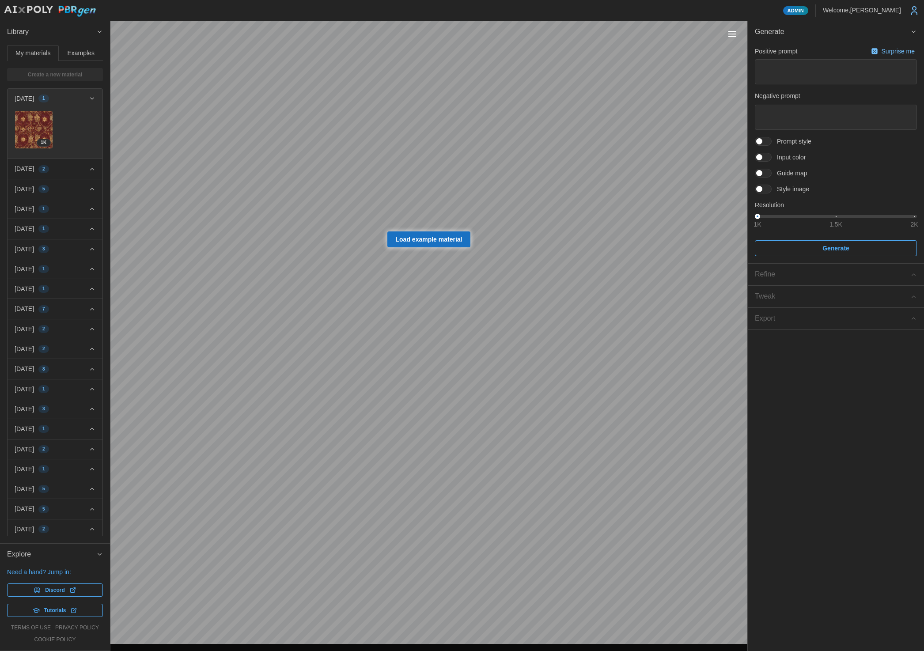
click at [734, 34] on div "Toggle viewport controls" at bounding box center [732, 34] width 8 height 1
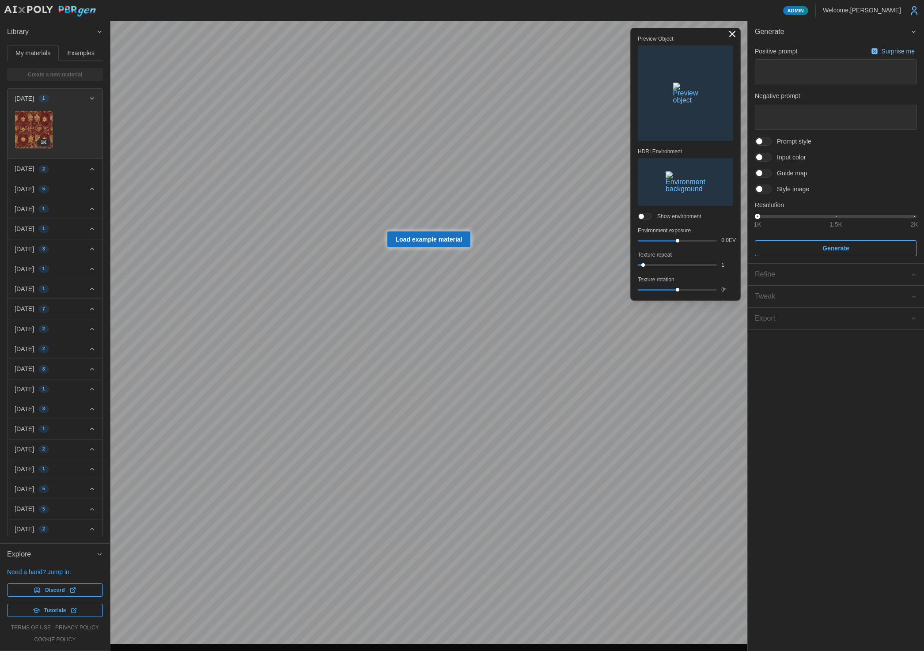
click at [683, 100] on img "button" at bounding box center [685, 93] width 25 height 21
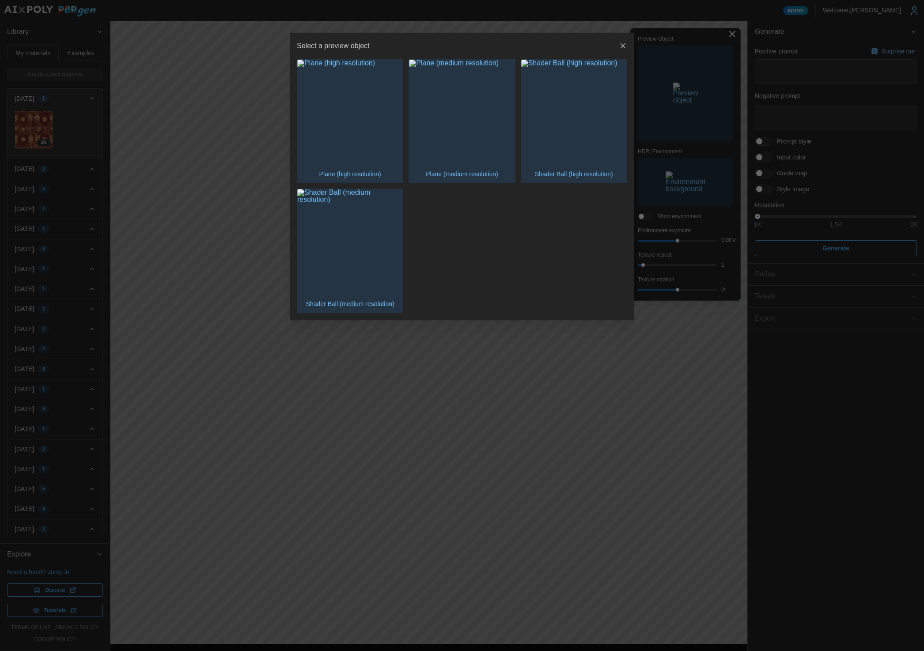
click at [568, 121] on img "button" at bounding box center [574, 113] width 106 height 106
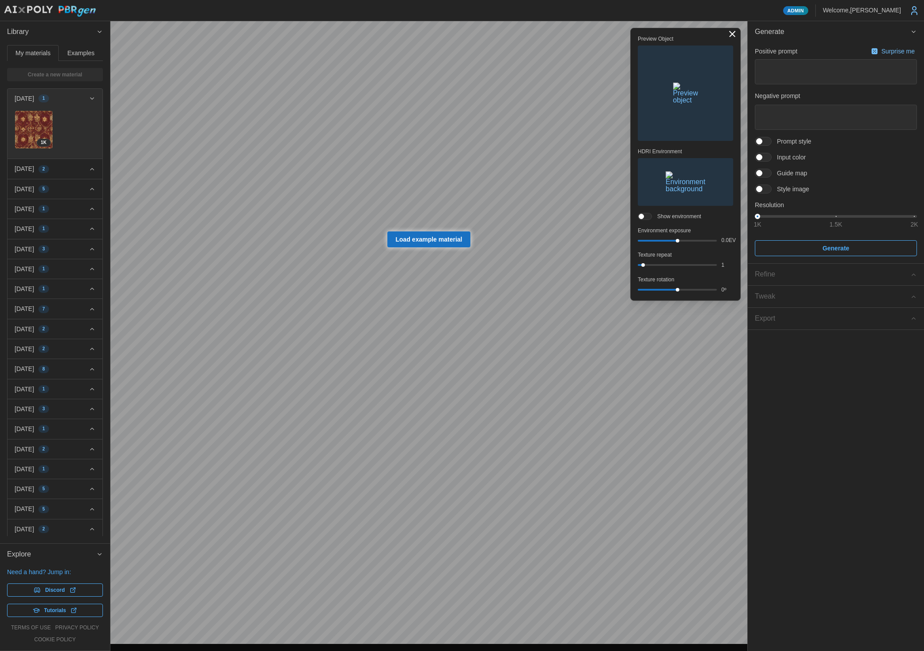
click at [674, 89] on img "button" at bounding box center [685, 93] width 25 height 21
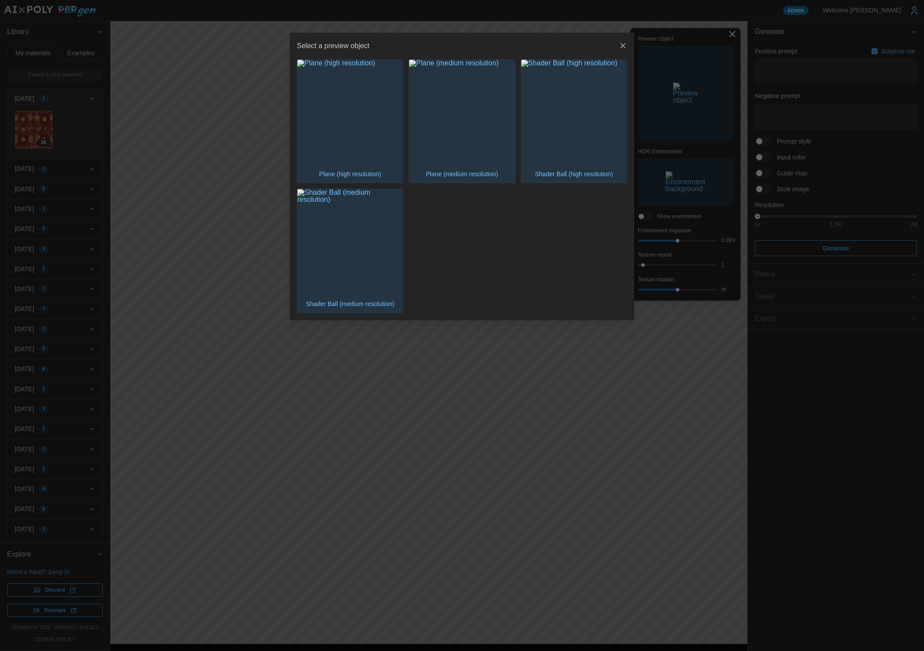
click at [921, 382] on div at bounding box center [462, 325] width 924 height 651
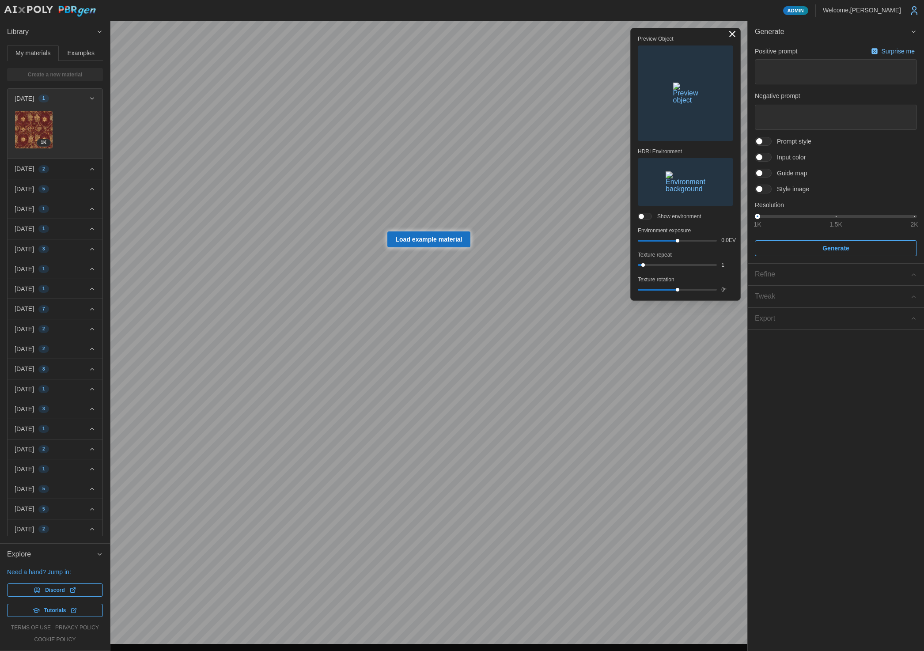
click at [698, 104] on img "button" at bounding box center [685, 93] width 25 height 21
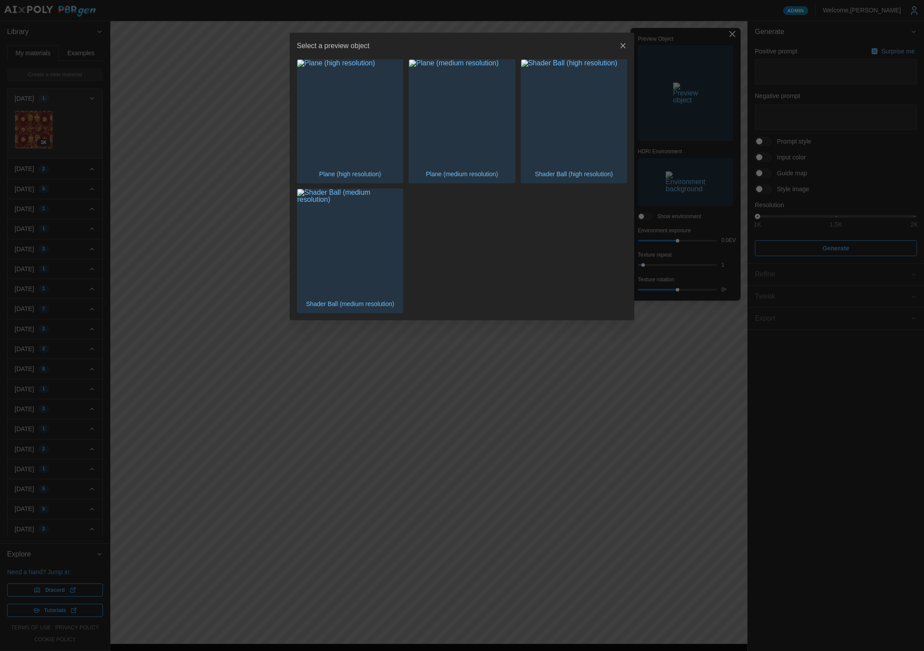
click at [325, 248] on img "button" at bounding box center [350, 242] width 106 height 106
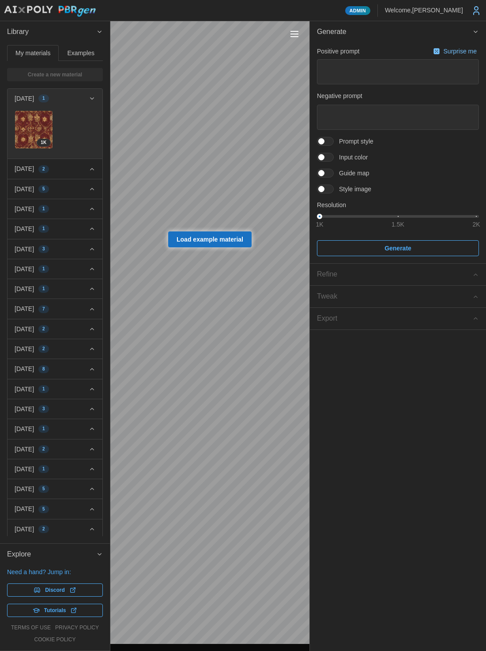
click at [297, 33] on button "Toggle viewport controls" at bounding box center [294, 34] width 12 height 12
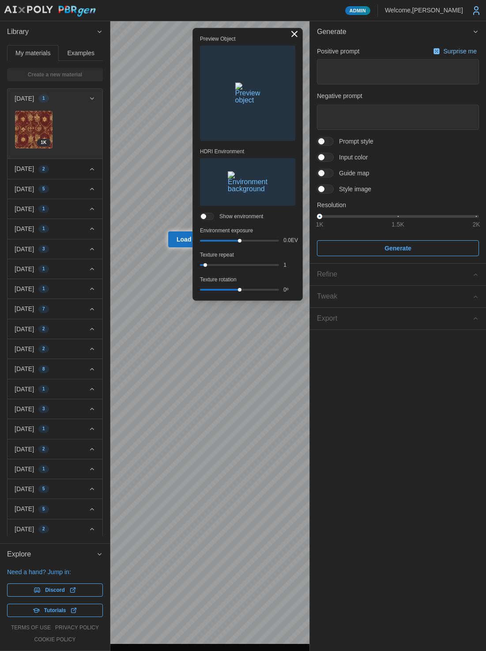
click at [261, 104] on img "button" at bounding box center [247, 93] width 25 height 21
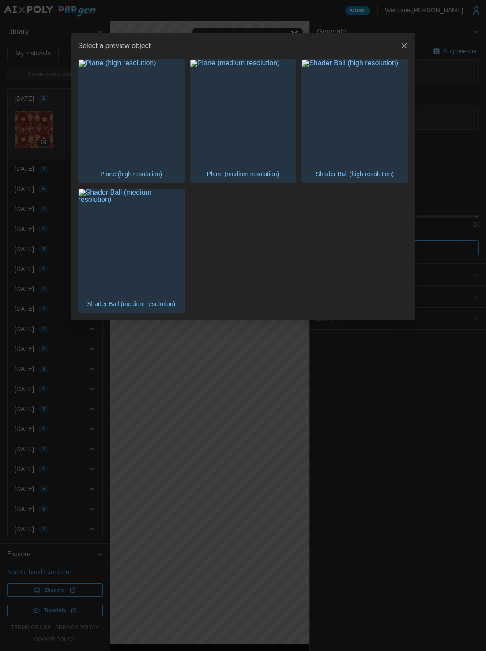
click at [154, 238] on img "button" at bounding box center [132, 242] width 106 height 106
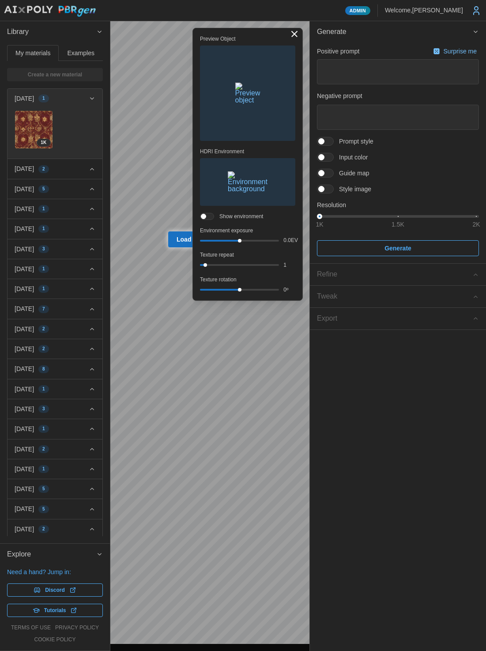
click at [253, 99] on img "button" at bounding box center [247, 93] width 25 height 21
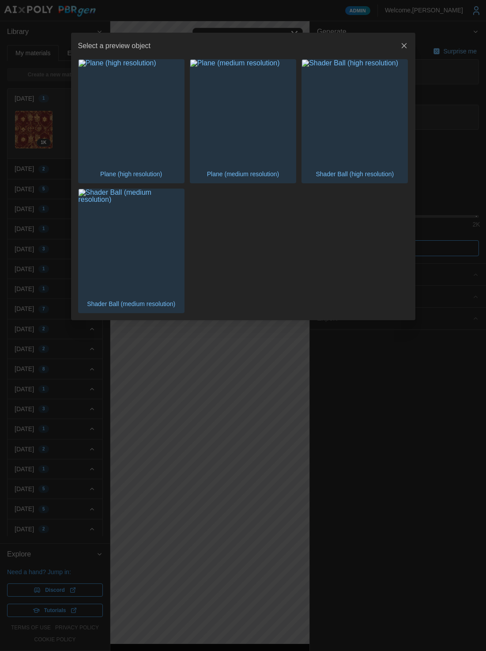
click at [357, 113] on img "button" at bounding box center [355, 113] width 106 height 106
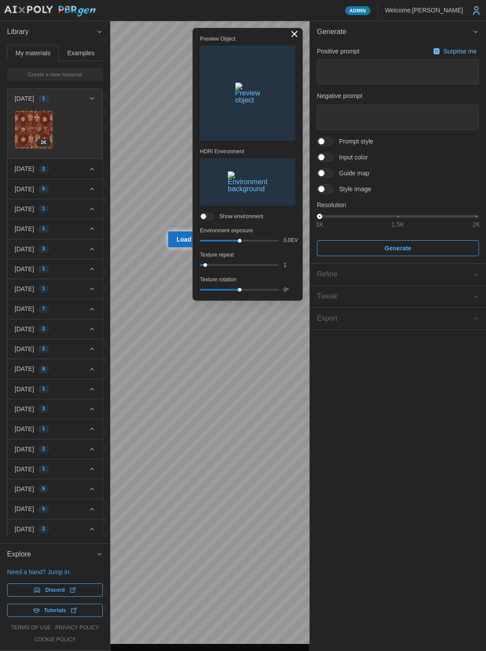
click at [261, 103] on img "button" at bounding box center [247, 93] width 25 height 21
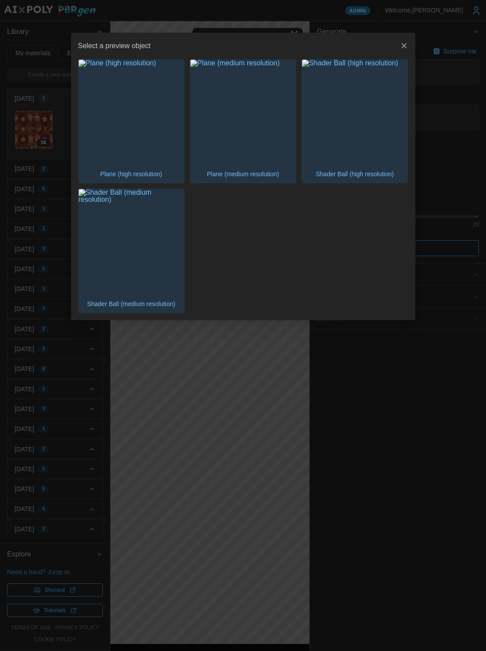
click at [157, 227] on img "button" at bounding box center [132, 242] width 106 height 106
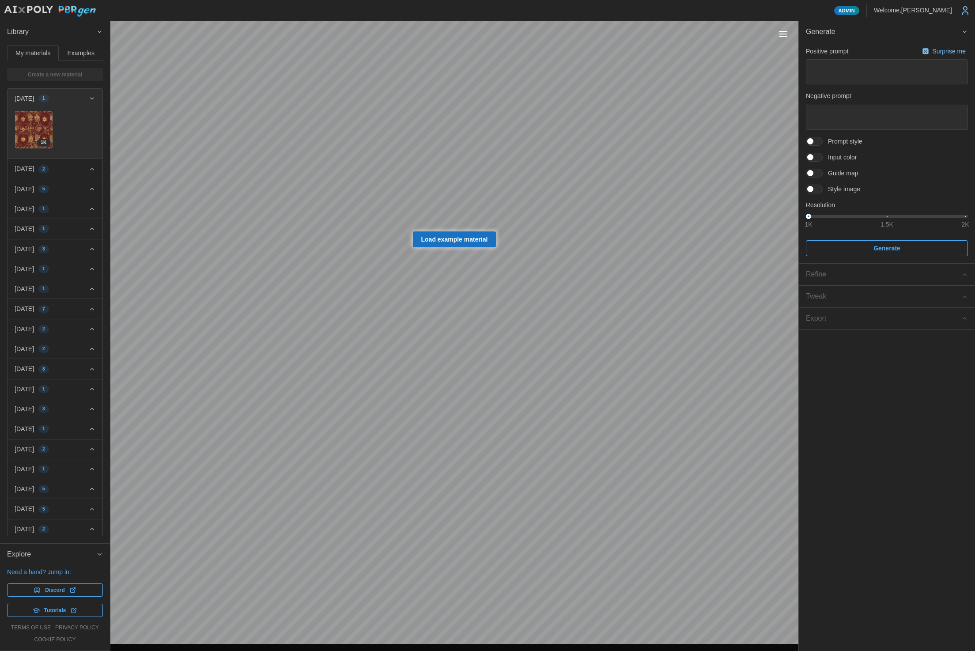
click at [486, 34] on button "Toggle viewport controls" at bounding box center [783, 34] width 12 height 12
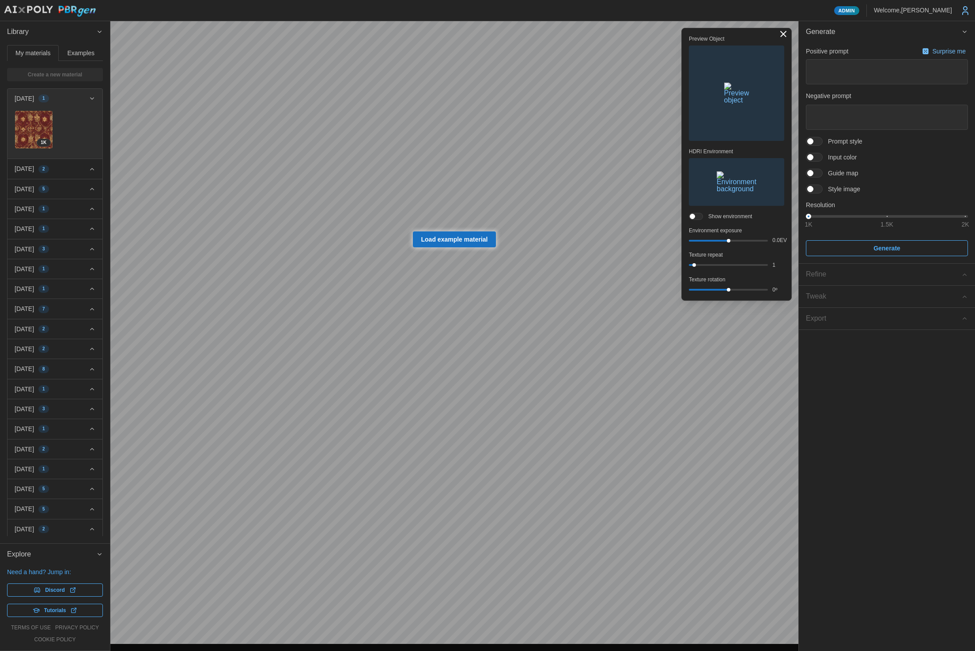
click at [486, 104] on img "button" at bounding box center [736, 93] width 25 height 21
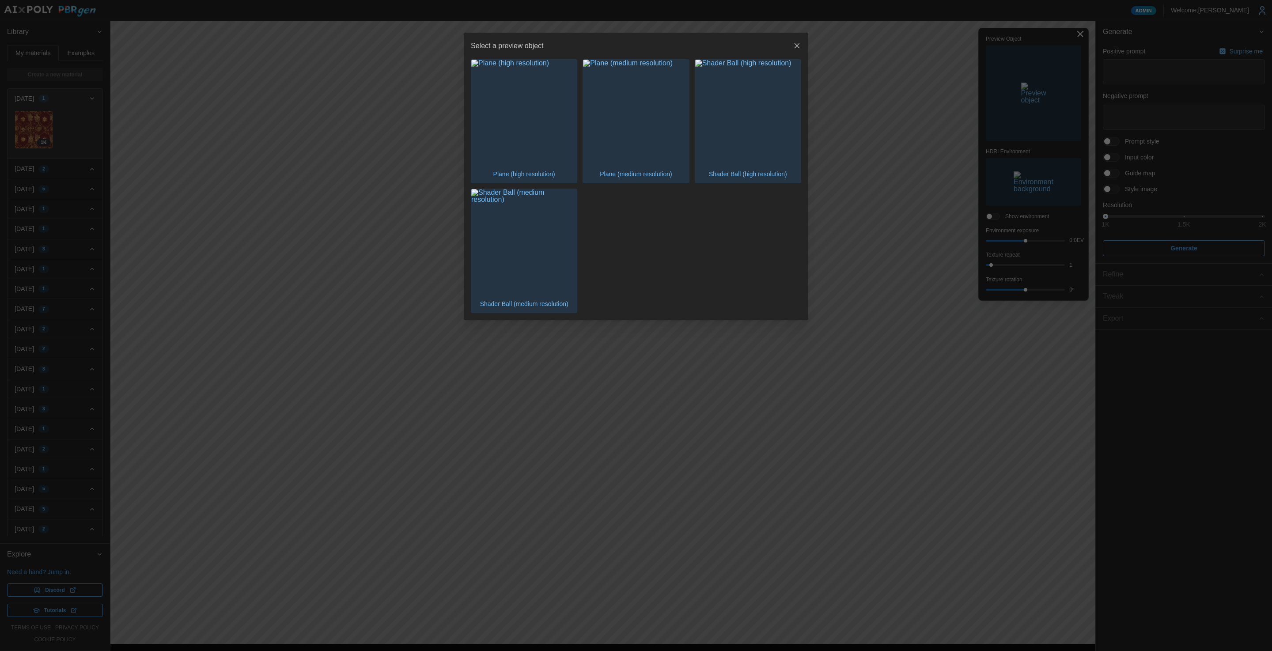
click at [486, 126] on img "button" at bounding box center [636, 113] width 106 height 106
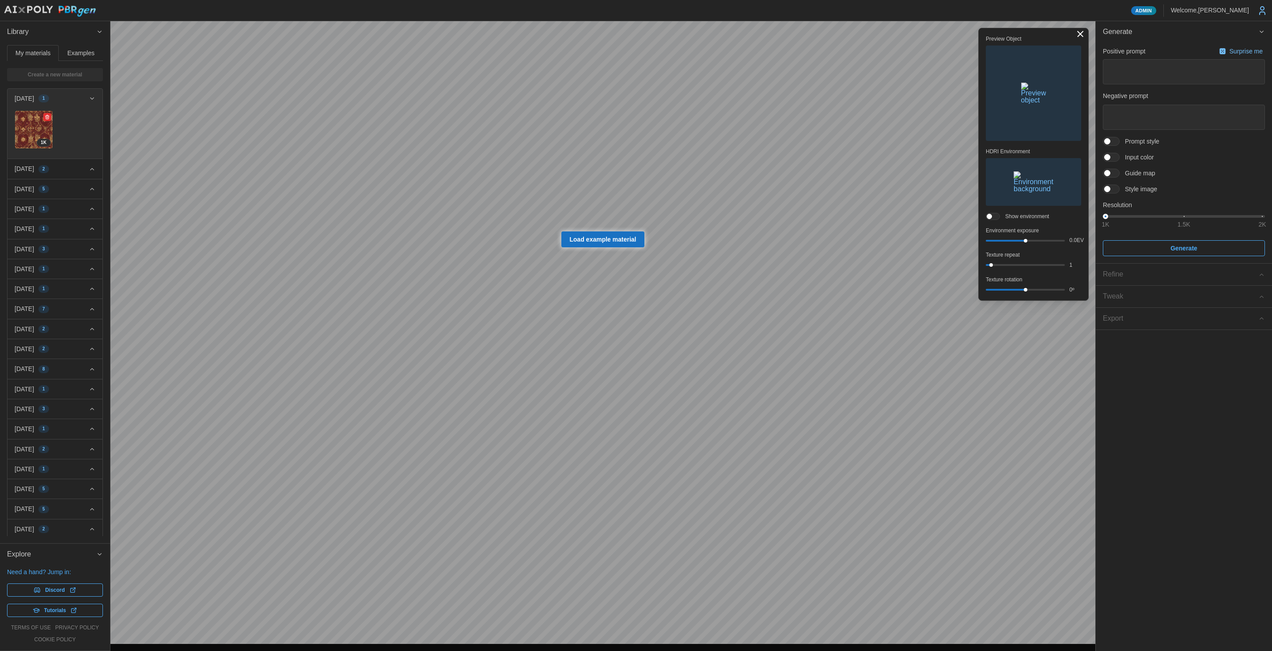
click at [34, 133] on img at bounding box center [34, 130] width 38 height 38
type textarea "*"
type textarea "**********"
type textarea "******"
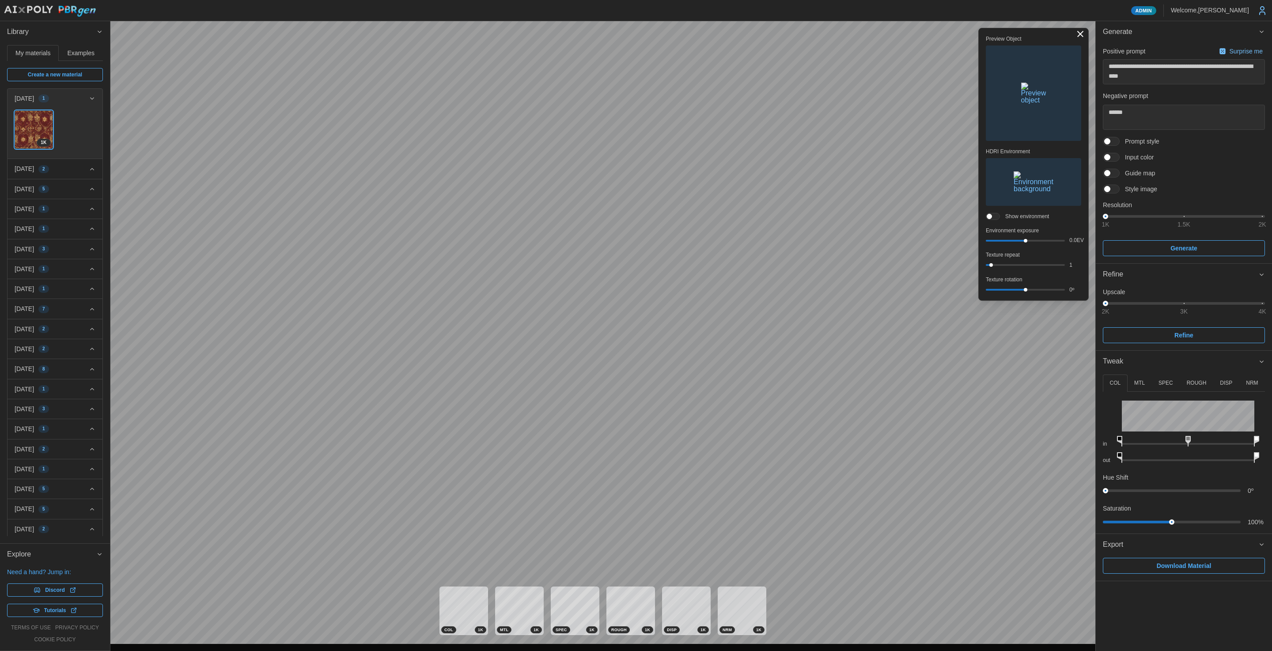
click at [486, 176] on img "button" at bounding box center [1034, 181] width 40 height 21
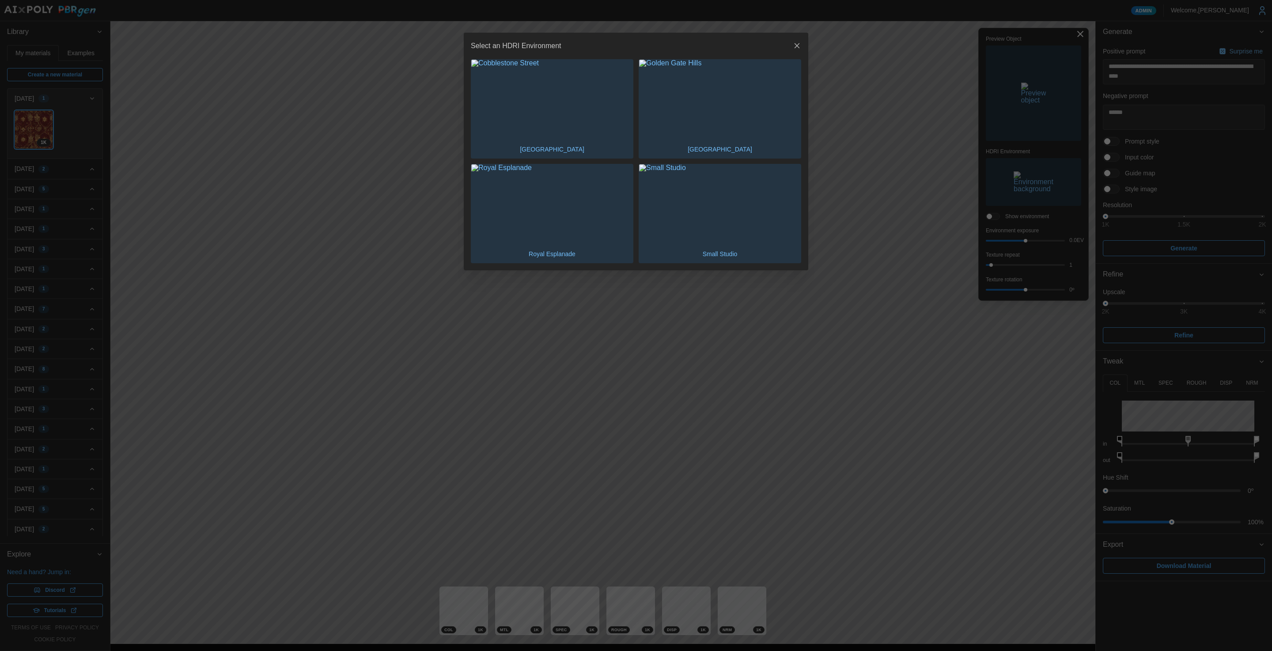
click at [486, 106] on img "button" at bounding box center [720, 100] width 162 height 81
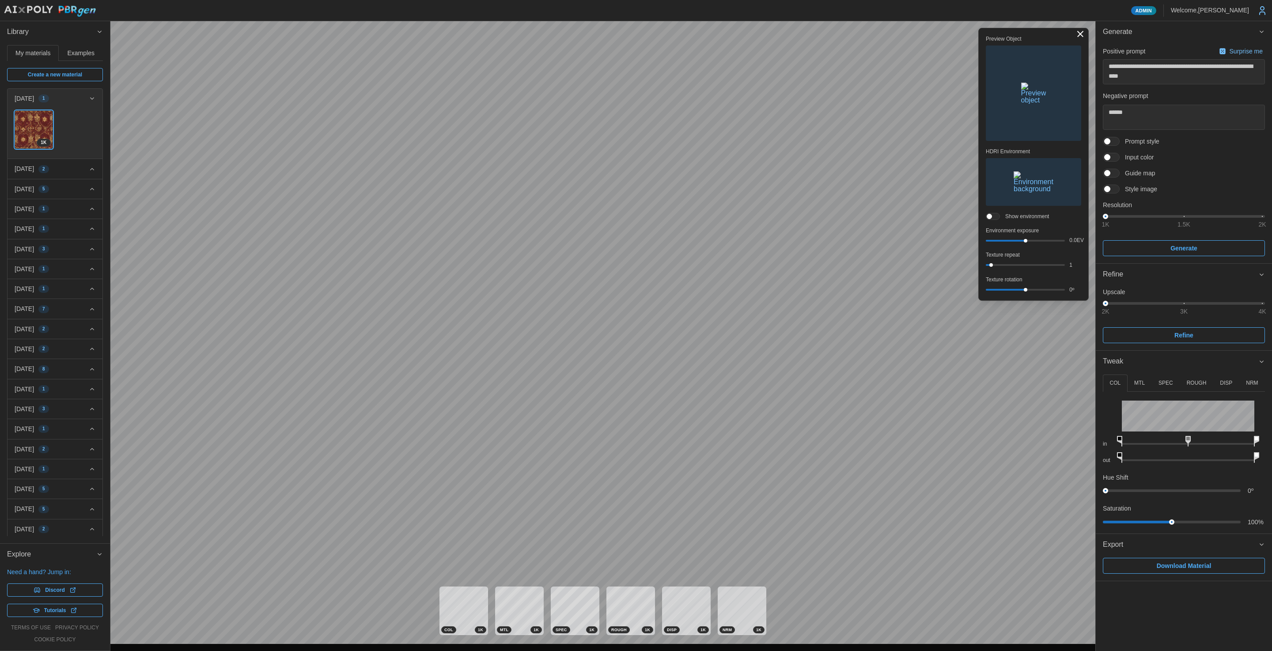
click at [486, 88] on img "button" at bounding box center [1033, 93] width 25 height 21
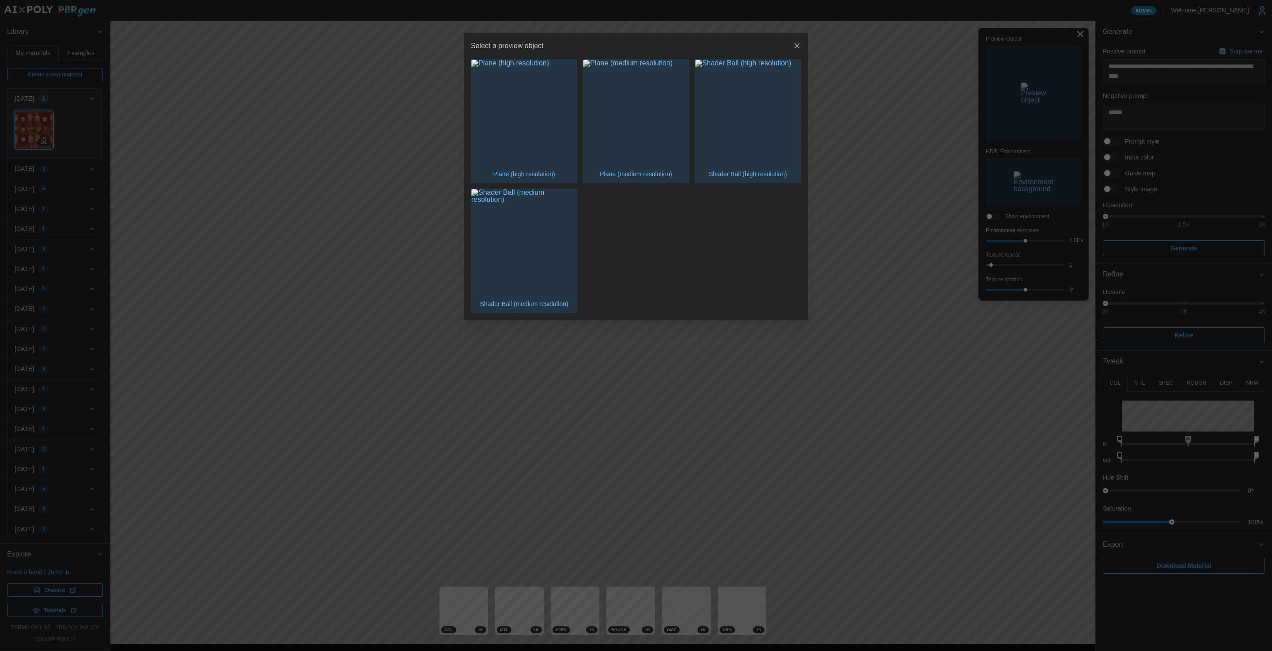
click at [486, 126] on img "button" at bounding box center [748, 113] width 106 height 106
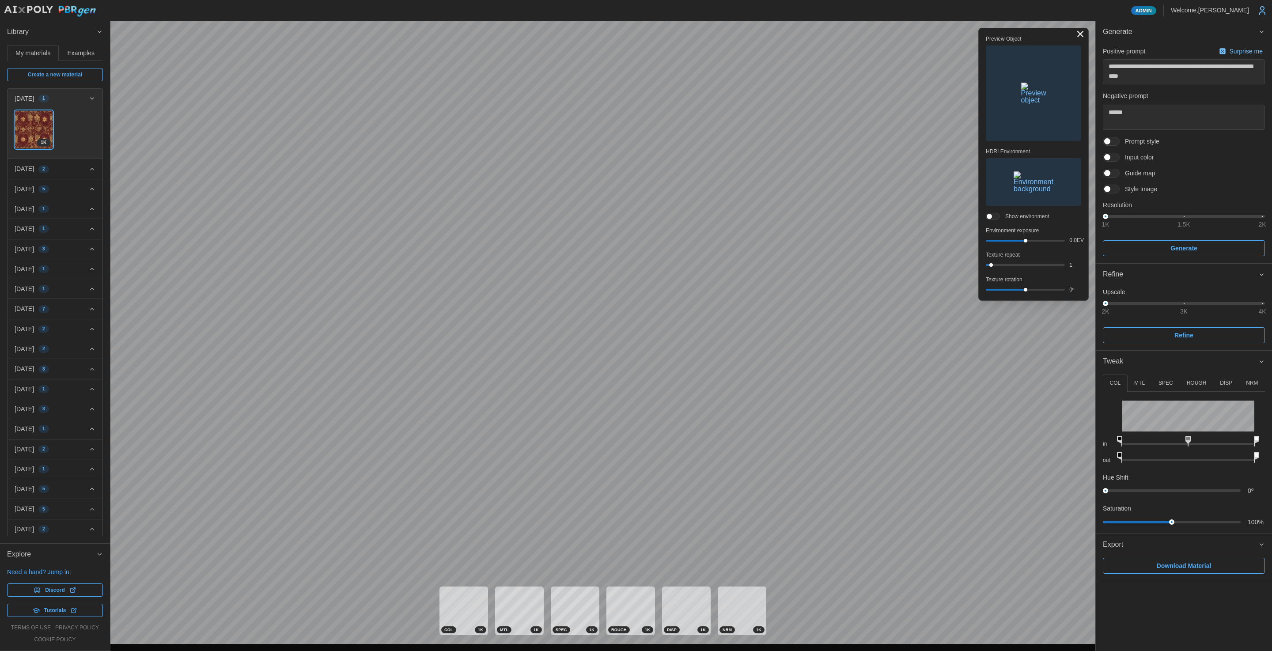
click at [486, 385] on p "DISP" at bounding box center [1226, 383] width 12 height 8
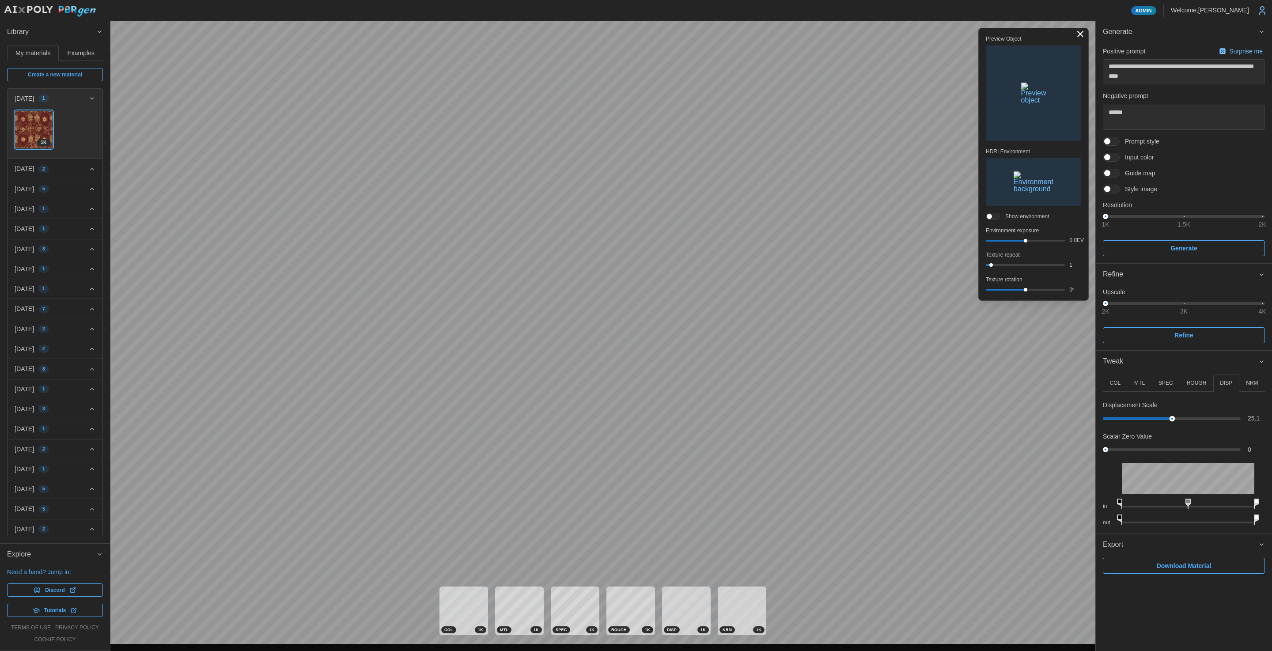
drag, startPoint x: 1107, startPoint y: 420, endPoint x: 1171, endPoint y: 425, distance: 64.2
click at [486, 425] on div "Displacement Scale 25.1 Scalar Zero Value 0" at bounding box center [1184, 427] width 162 height 53
drag, startPoint x: 1107, startPoint y: 450, endPoint x: 1153, endPoint y: 451, distance: 46.4
click at [486, 452] on div at bounding box center [1171, 449] width 132 height 5
drag, startPoint x: 1157, startPoint y: 419, endPoint x: 1125, endPoint y: 426, distance: 32.6
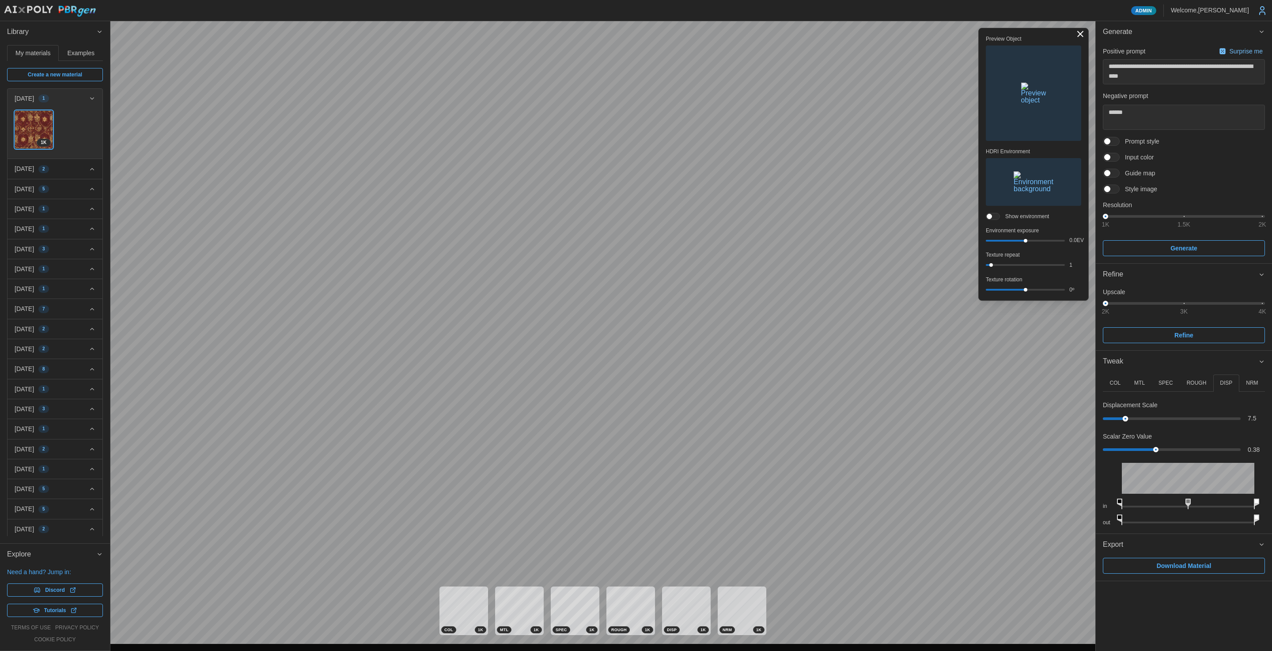
click at [486, 426] on div "Displacement Scale 7.5 Scalar Zero Value 0.38" at bounding box center [1184, 427] width 162 height 53
type textarea "*"
click at [486, 104] on img "button" at bounding box center [1033, 93] width 25 height 21
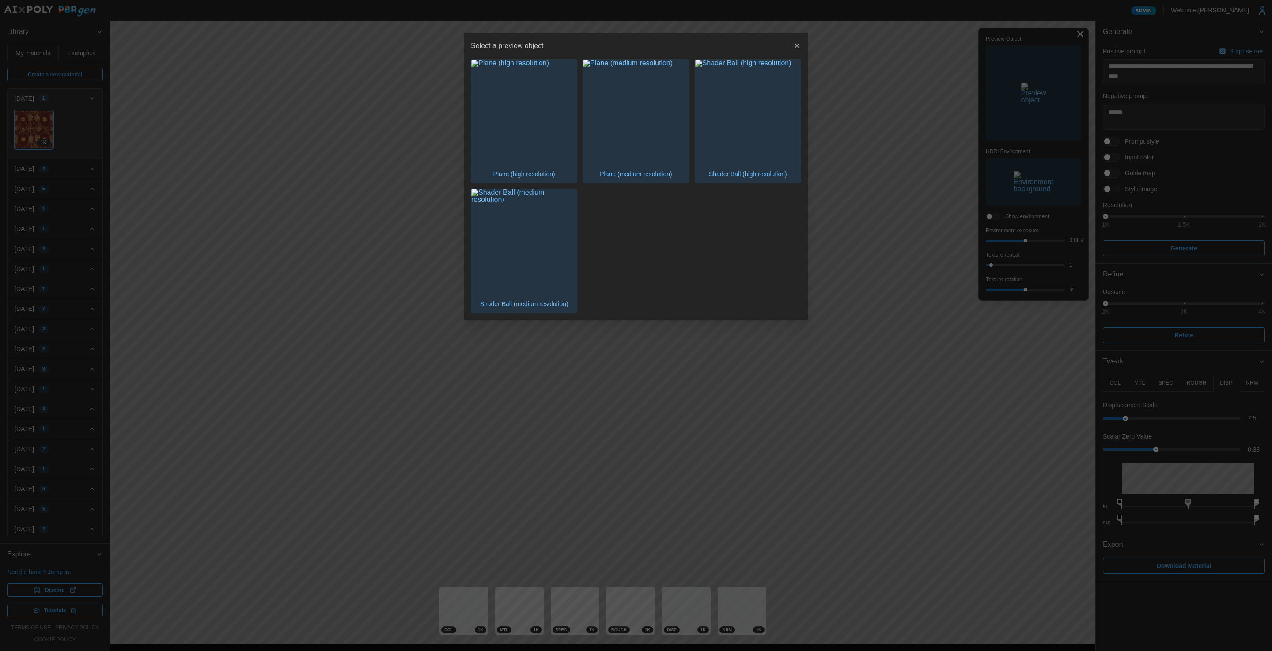
click at [486, 147] on img "button" at bounding box center [748, 113] width 106 height 106
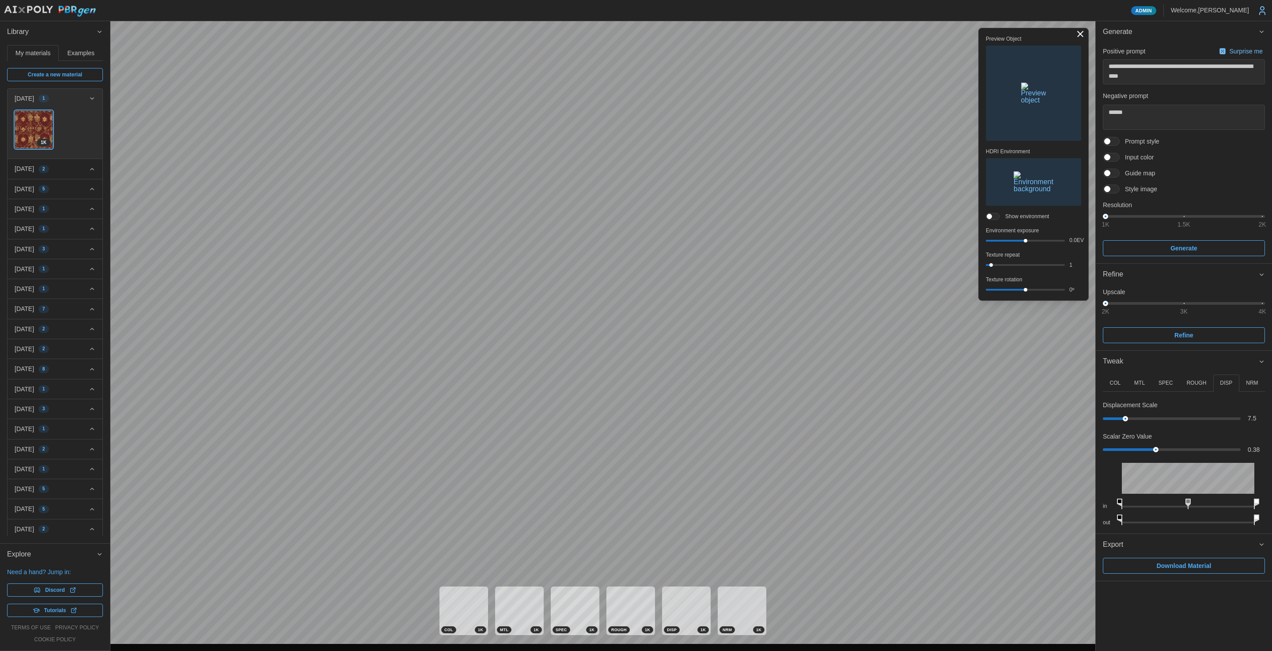
click at [486, 95] on img "button" at bounding box center [1033, 93] width 25 height 21
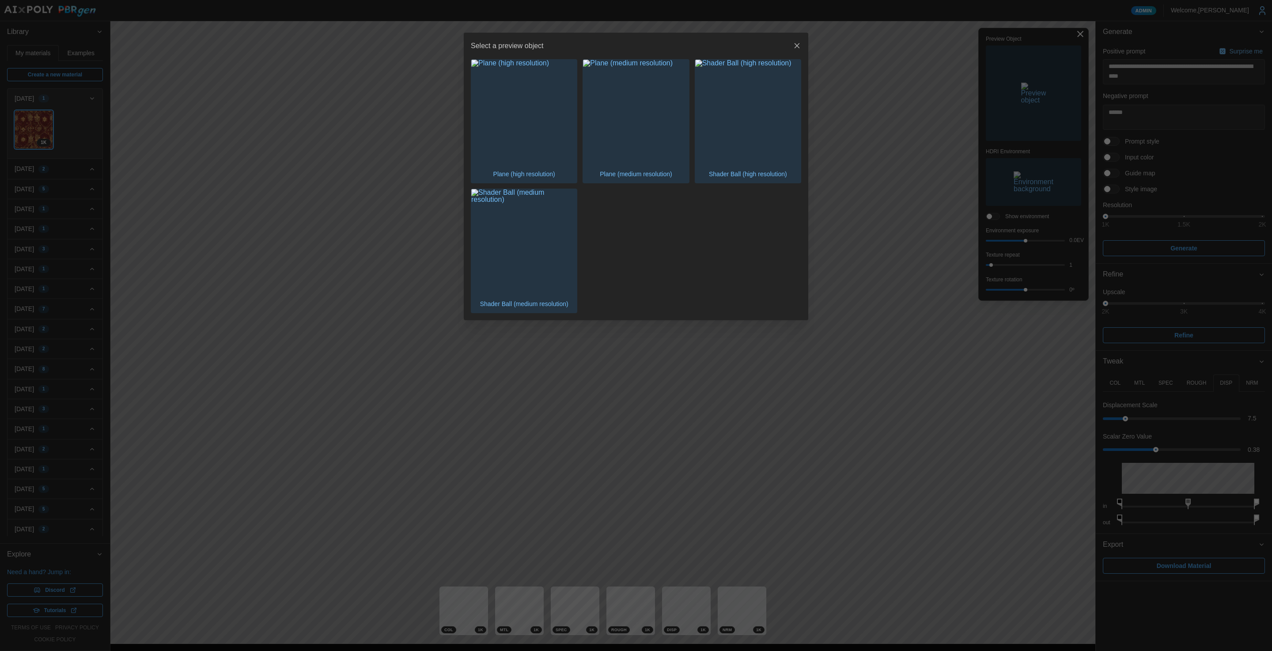
click at [486, 245] on img "button" at bounding box center [524, 242] width 106 height 106
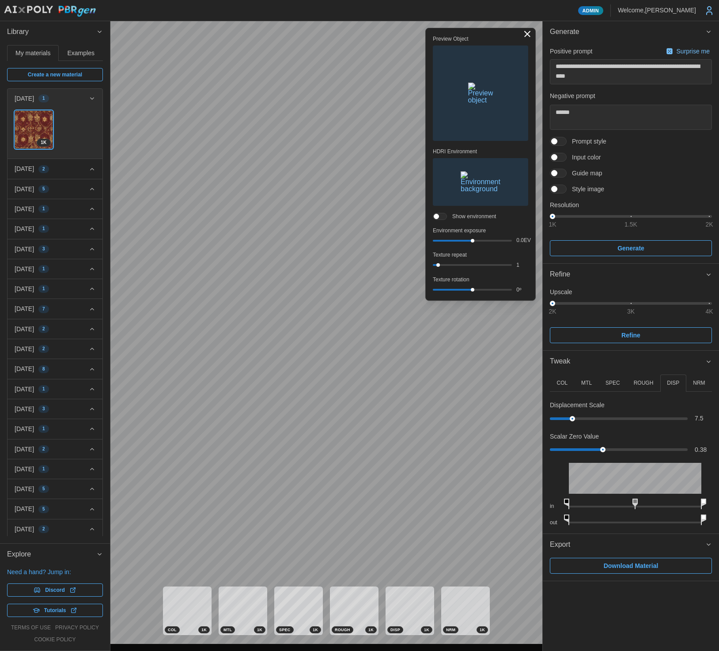
type textarea "*"
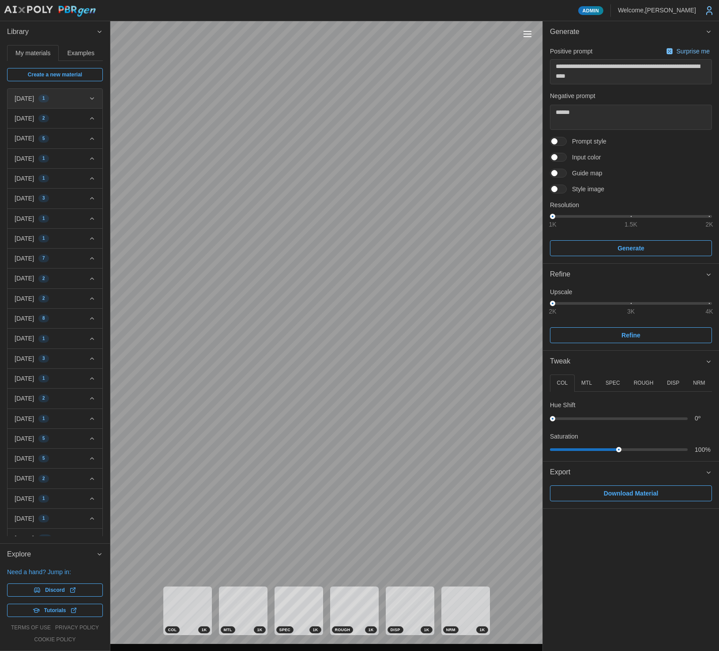
type textarea "*"
type textarea "**********"
type textarea "******"
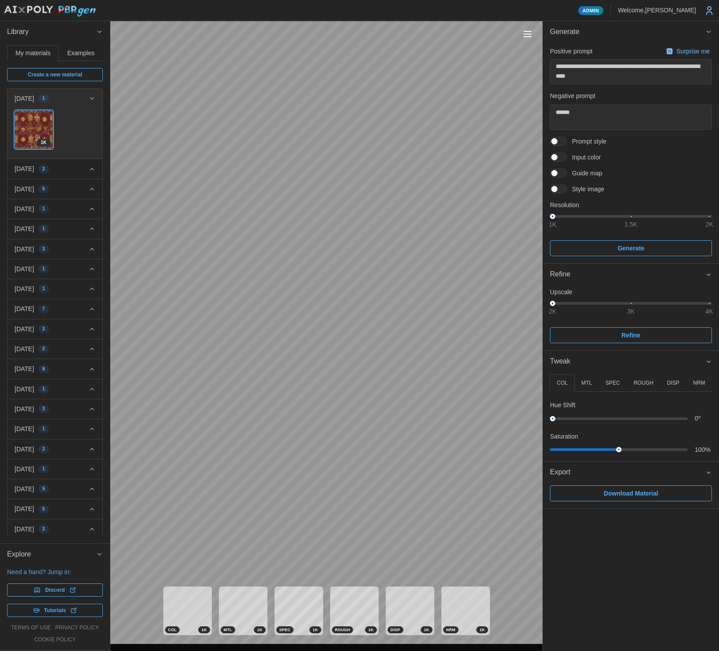
type textarea "*"
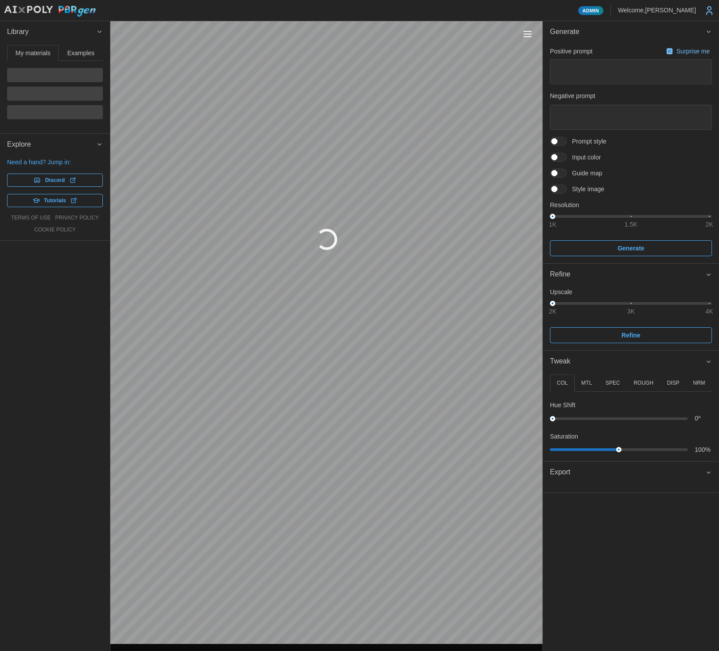
type textarea "*"
type textarea "**********"
type textarea "******"
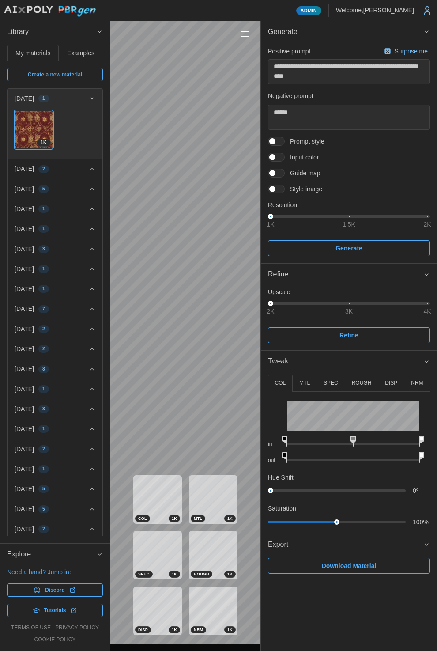
click at [429, 10] on icon at bounding box center [427, 10] width 11 height 11
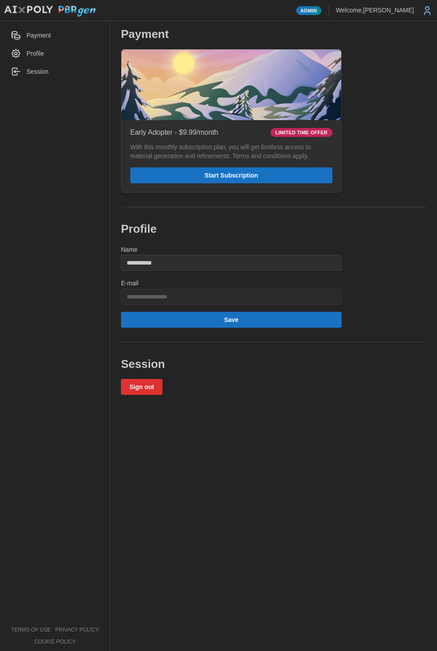
click at [155, 389] on button "Sign out" at bounding box center [142, 387] width 42 height 16
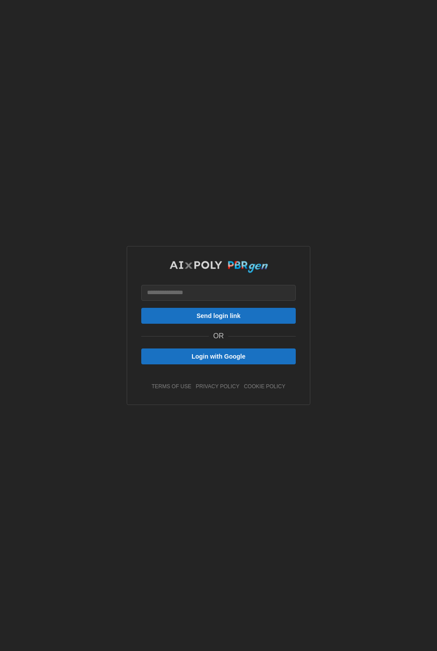
click at [202, 365] on div "Send login link OR Login with Google terms of use privacy policy cookie policy" at bounding box center [218, 326] width 155 height 130
click at [205, 363] on span "Login with Google" at bounding box center [219, 356] width 54 height 15
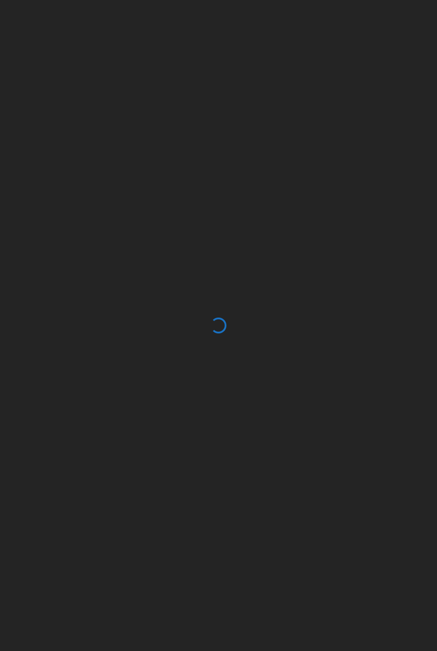
type textarea "*"
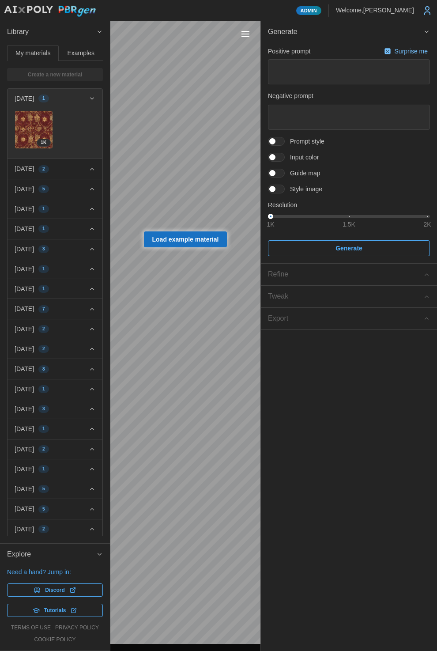
click at [243, 34] on div "Toggle viewport controls" at bounding box center [246, 34] width 8 height 1
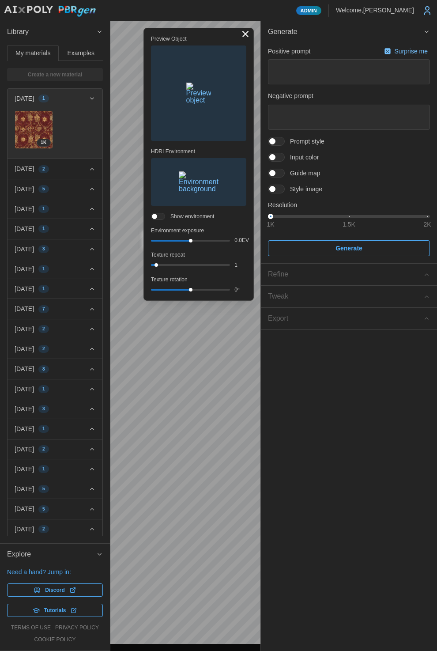
click at [212, 104] on img "button" at bounding box center [198, 93] width 25 height 21
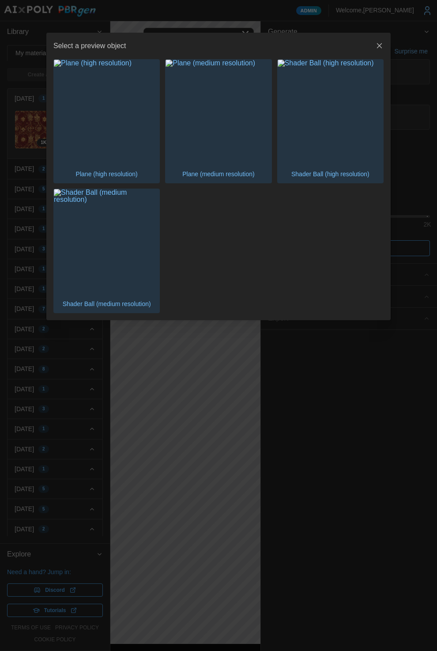
click at [144, 231] on img "button" at bounding box center [107, 242] width 106 height 106
